Goal: Information Seeking & Learning: Learn about a topic

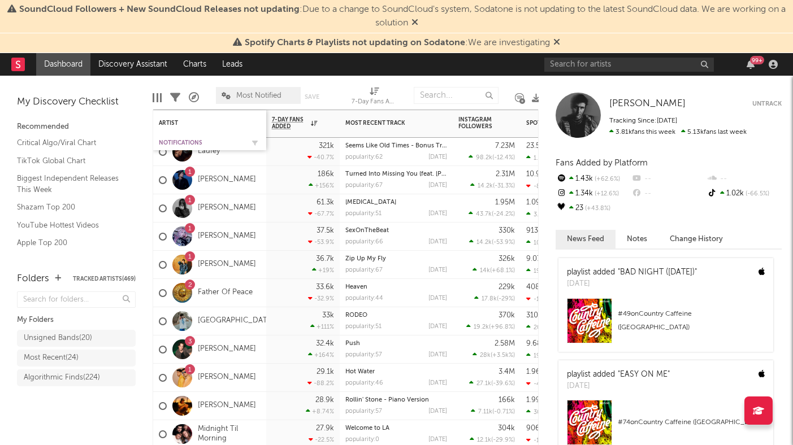
click at [171, 141] on div "Notifications" at bounding box center [201, 143] width 85 height 7
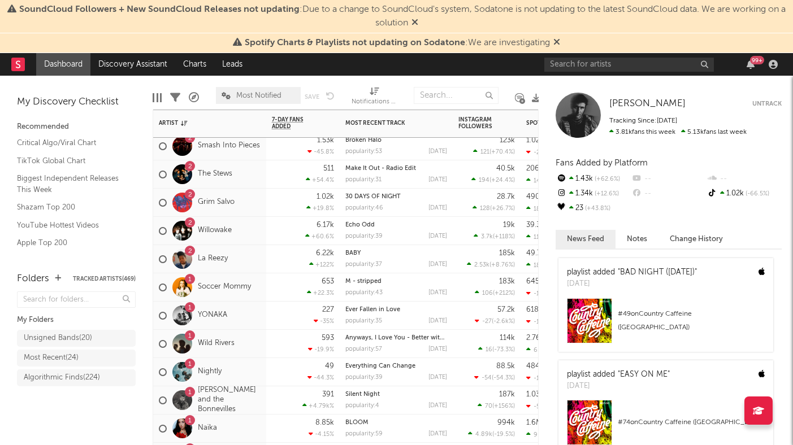
click at [257, 241] on div "2 Willowake" at bounding box center [209, 231] width 113 height 28
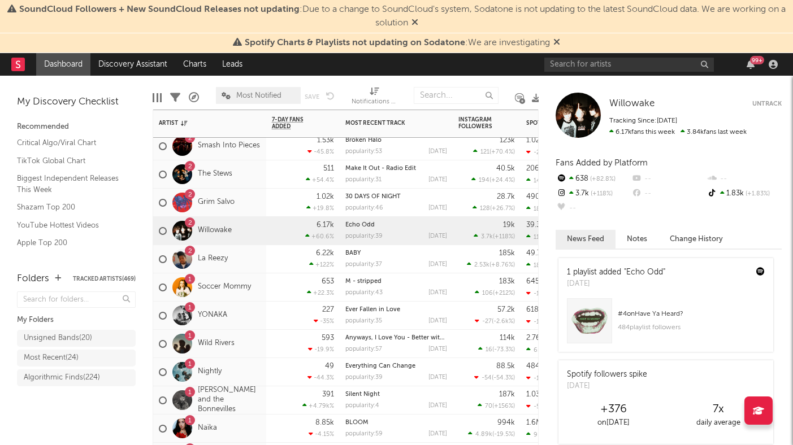
click at [261, 271] on div "2 La Reezy" at bounding box center [209, 259] width 113 height 28
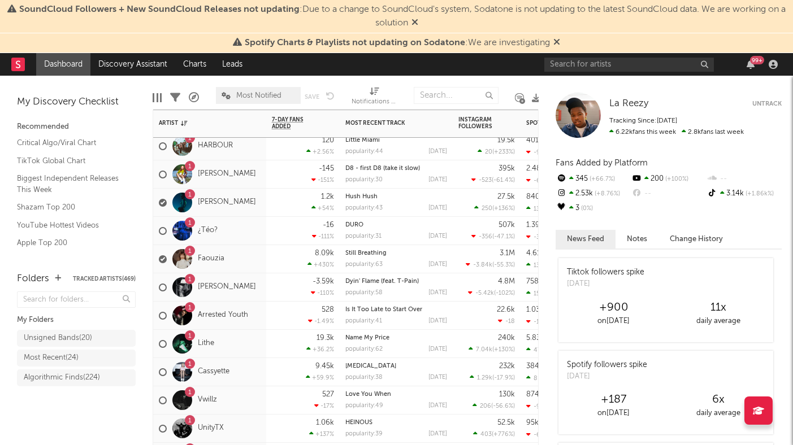
click at [261, 298] on div "1 [PERSON_NAME]" at bounding box center [209, 288] width 113 height 28
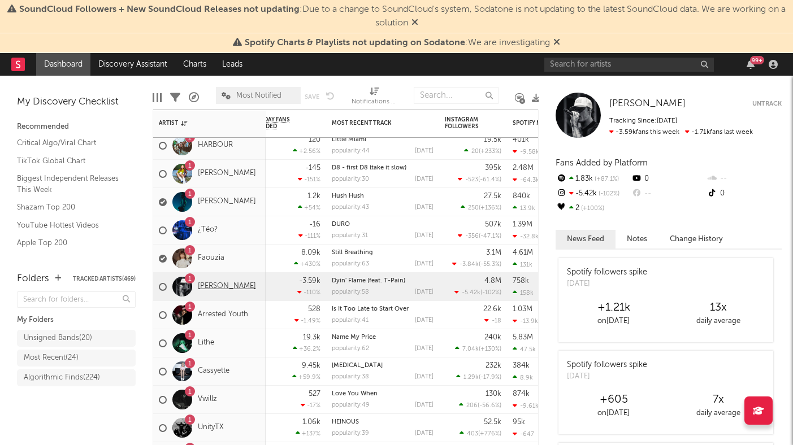
click at [223, 288] on link "[PERSON_NAME]" at bounding box center [227, 287] width 58 height 10
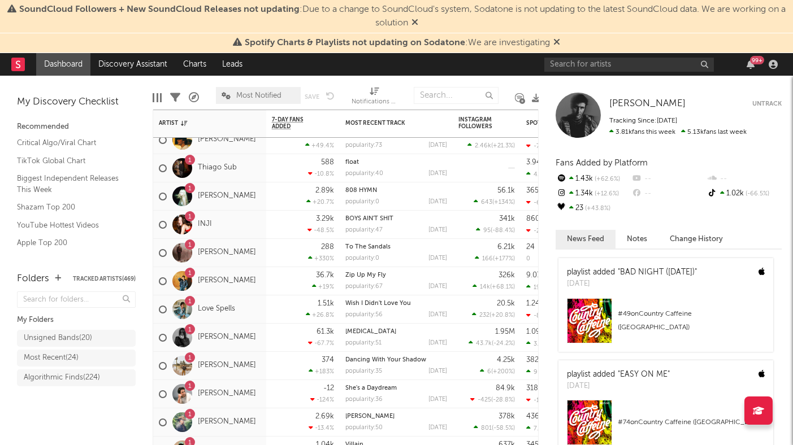
click at [266, 97] on span "Most Notified" at bounding box center [258, 95] width 45 height 7
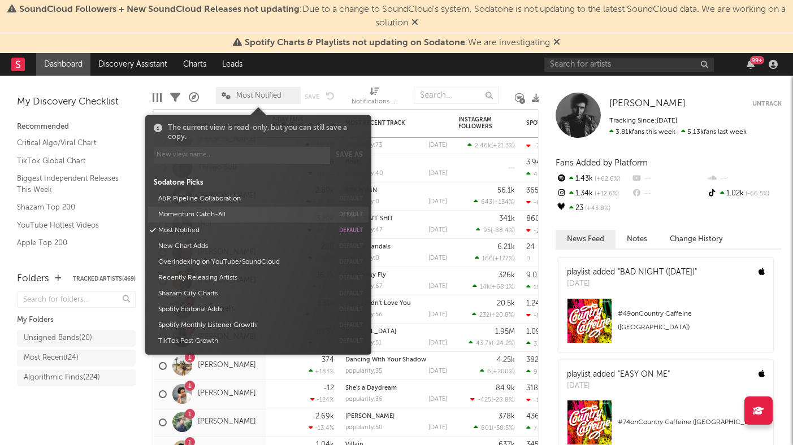
click at [217, 214] on button "Momentum Catch-All" at bounding box center [243, 215] width 179 height 16
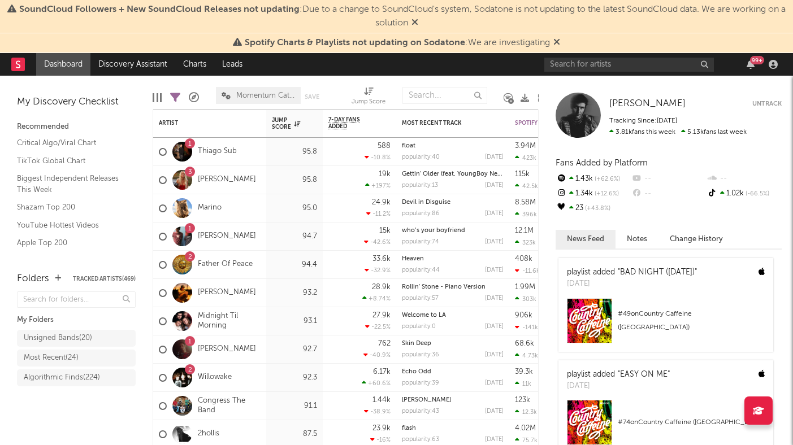
click at [91, 430] on div "Folders Tracked Artists ( 469 ) My Folders Unsigned Bands ( 20 ) Most Recent ( …" at bounding box center [76, 353] width 153 height 185
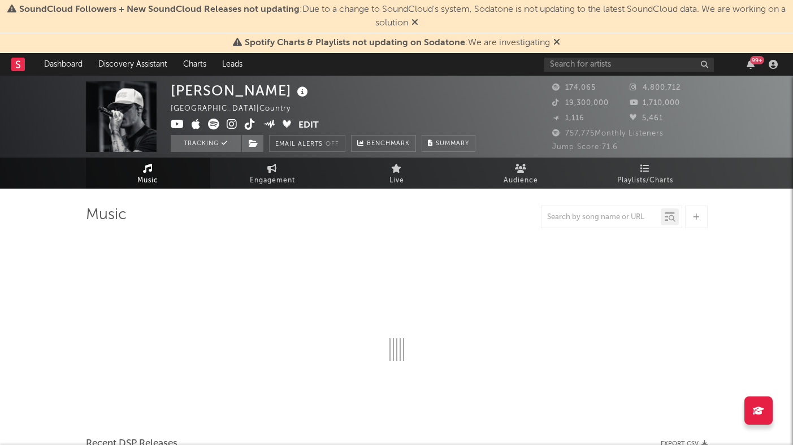
select select "6m"
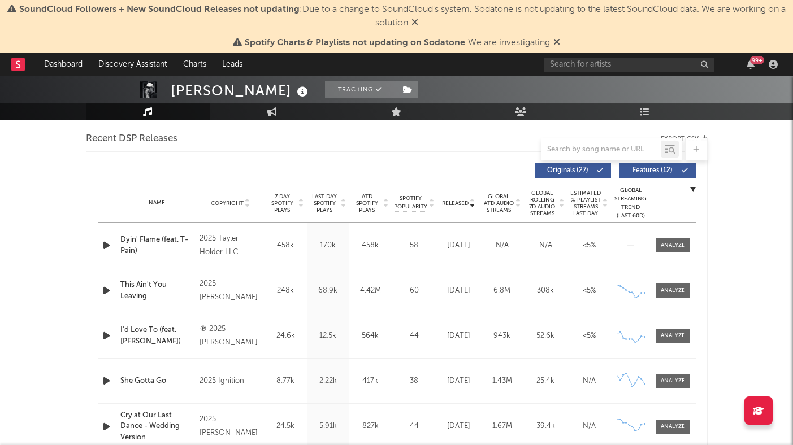
scroll to position [415, 0]
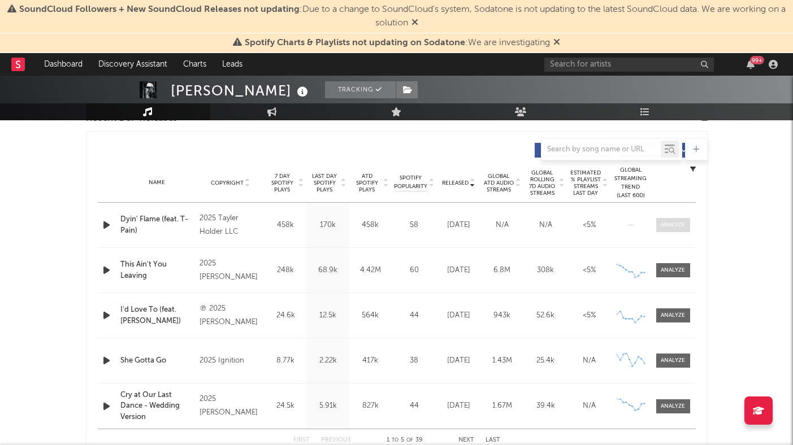
click at [677, 230] on span at bounding box center [673, 225] width 34 height 14
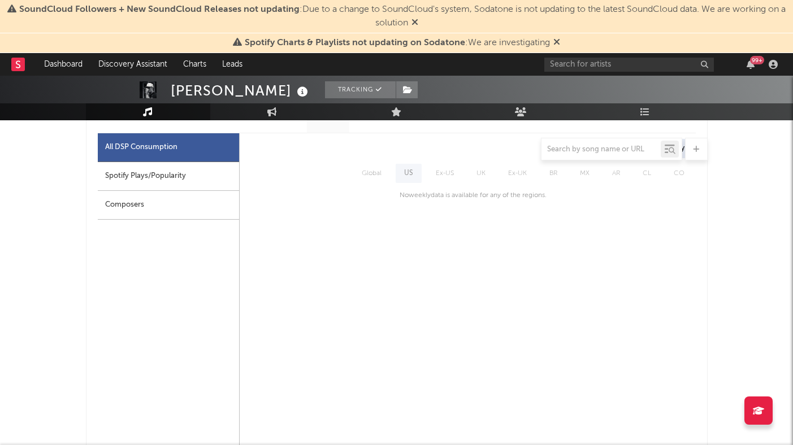
scroll to position [531, 0]
click at [196, 181] on div "Spotify Plays/Popularity" at bounding box center [168, 175] width 141 height 29
select select "1w"
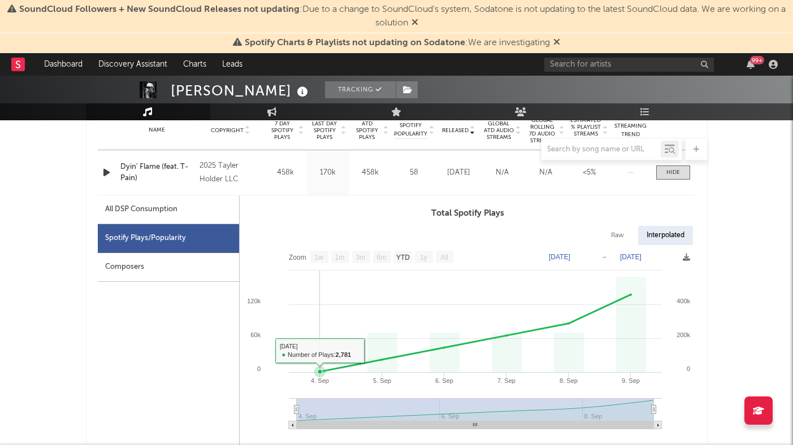
scroll to position [466, 0]
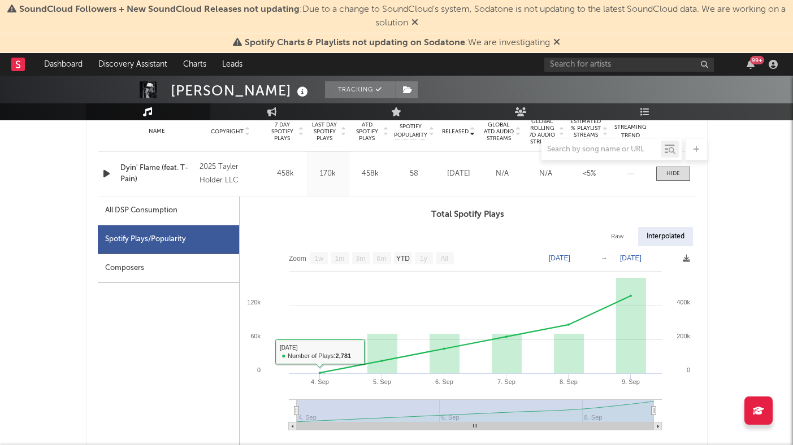
click at [197, 213] on div "All DSP Consumption" at bounding box center [168, 211] width 141 height 29
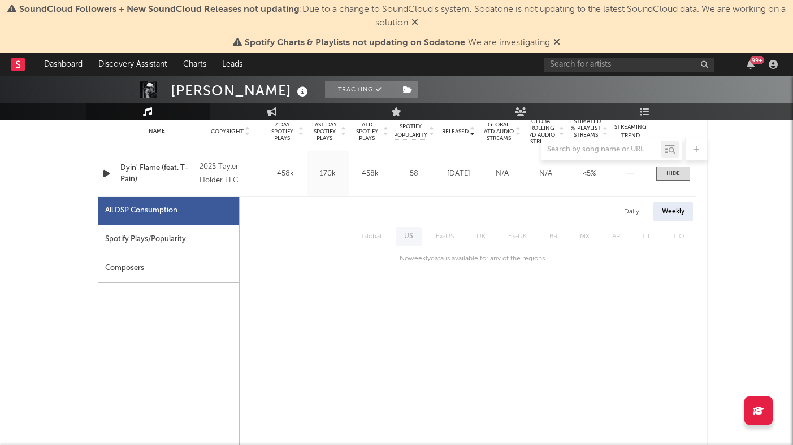
click at [623, 213] on div "Daily" at bounding box center [632, 211] width 32 height 19
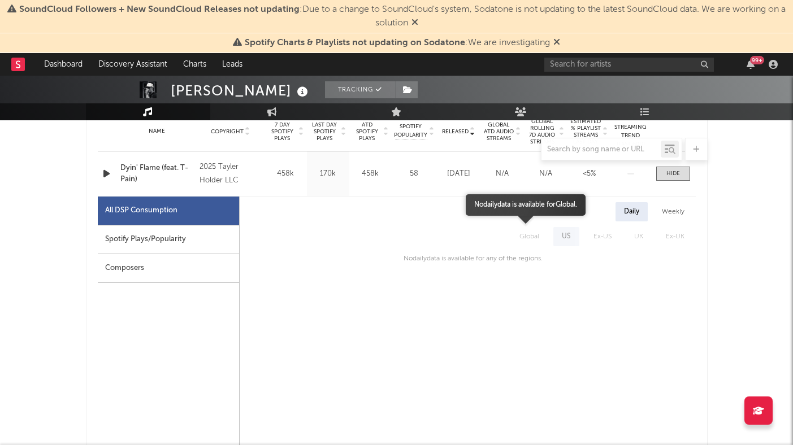
click at [532, 238] on span "Global" at bounding box center [529, 236] width 42 height 19
click at [531, 239] on span "Global" at bounding box center [529, 236] width 42 height 19
click at [568, 238] on span "US" at bounding box center [567, 236] width 32 height 19
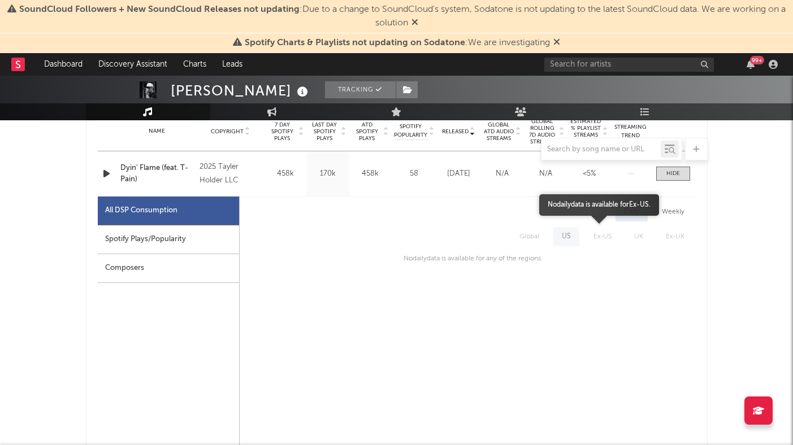
click at [602, 239] on span "Ex-US" at bounding box center [602, 236] width 41 height 19
click at [632, 236] on span "UK" at bounding box center [639, 236] width 32 height 19
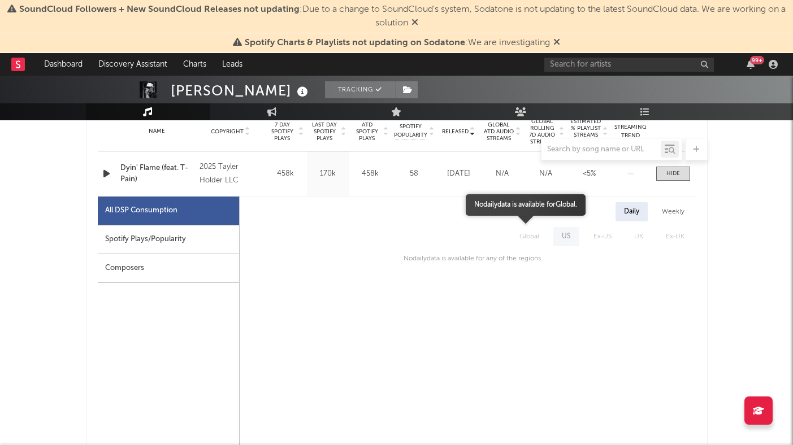
click at [511, 232] on span "Global" at bounding box center [529, 236] width 42 height 19
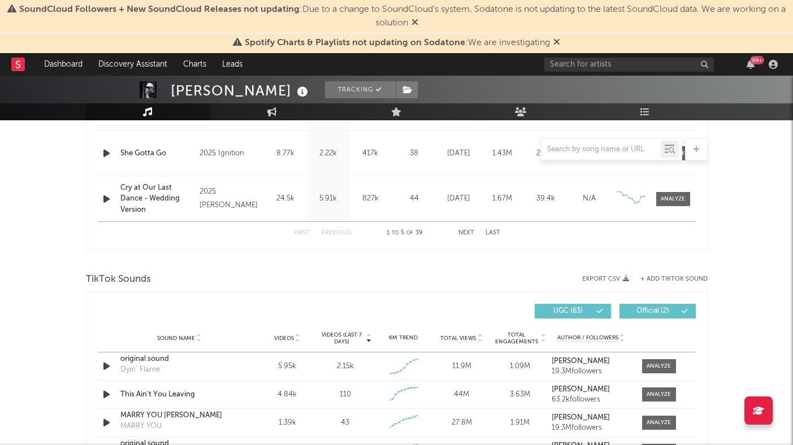
scroll to position [1189, 0]
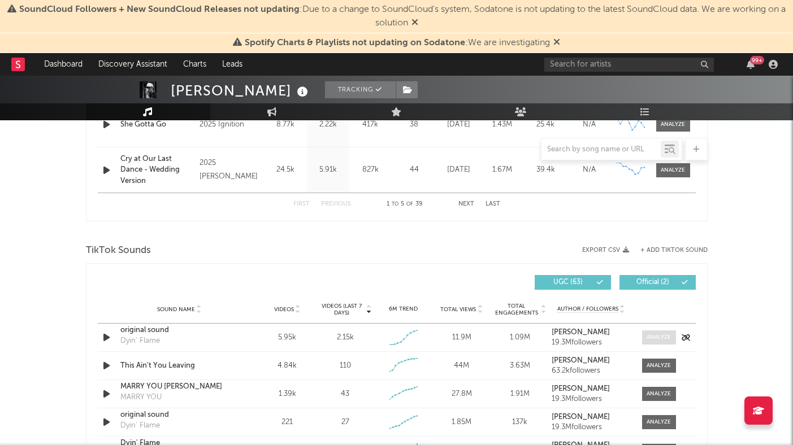
click at [657, 336] on div at bounding box center [659, 338] width 24 height 8
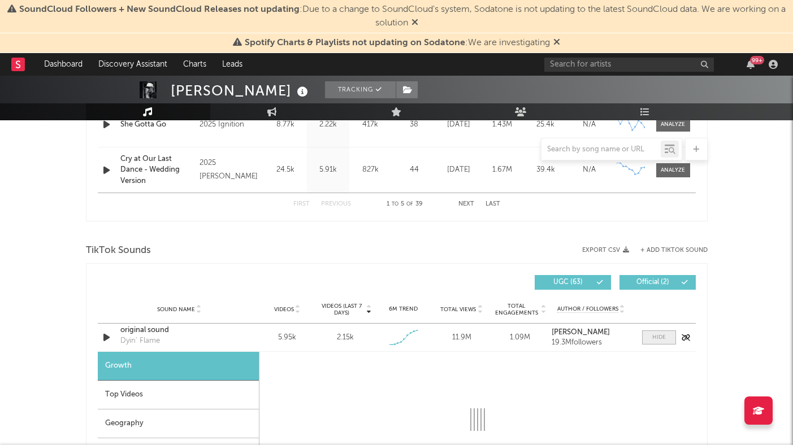
select select "1w"
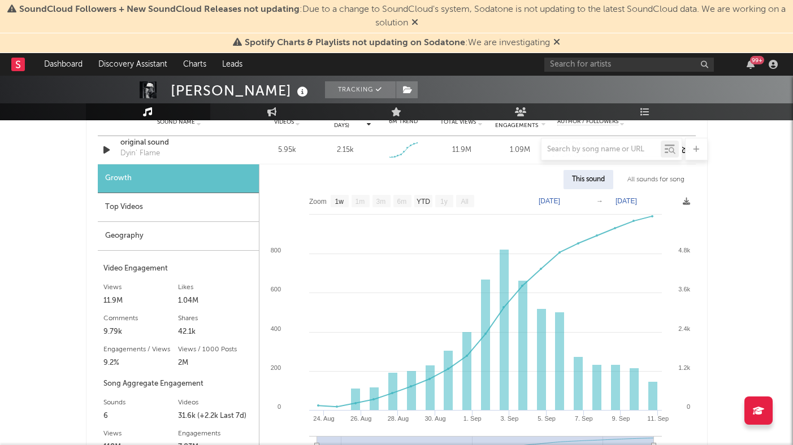
scroll to position [1436, 0]
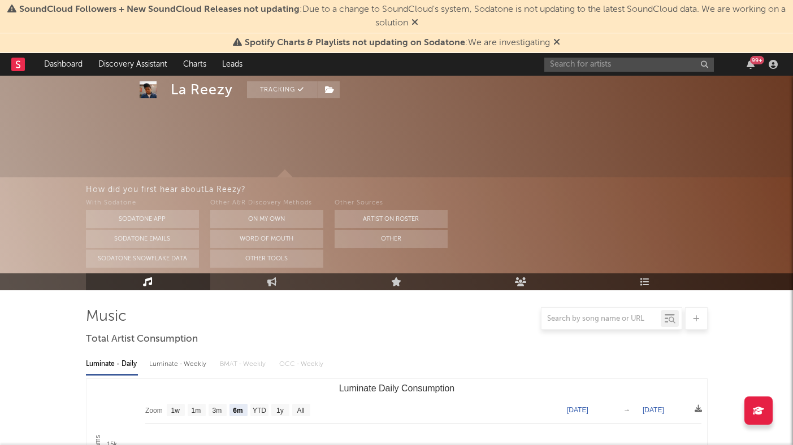
select select "6m"
